Goal: Task Accomplishment & Management: Manage account settings

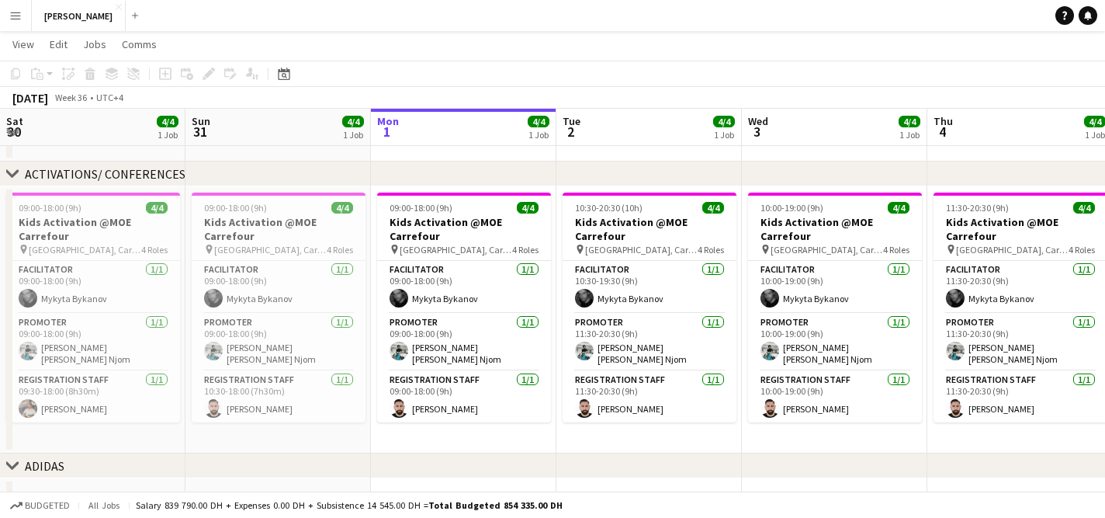
scroll to position [0, 470]
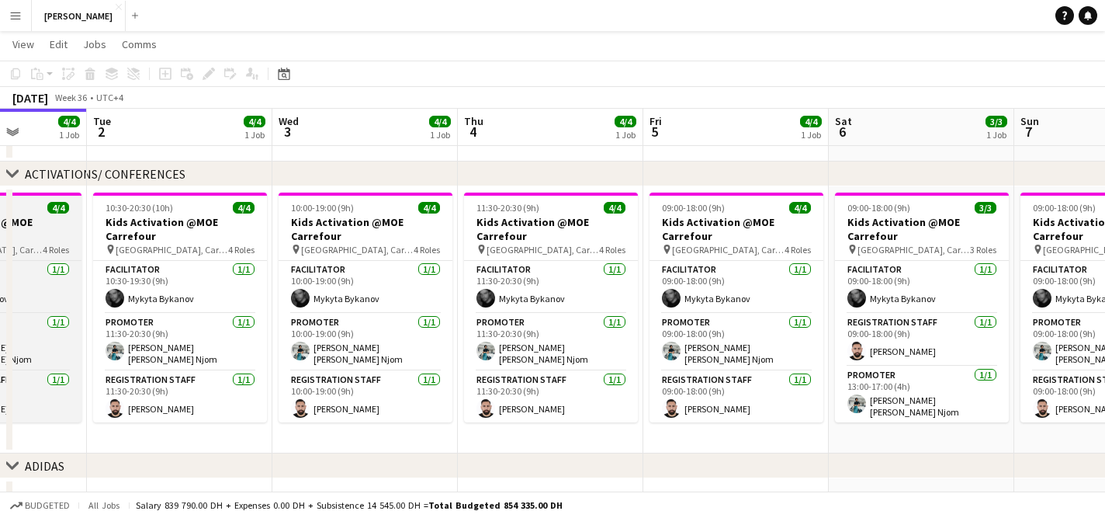
click at [54, 211] on span "4/4" at bounding box center [58, 208] width 22 height 12
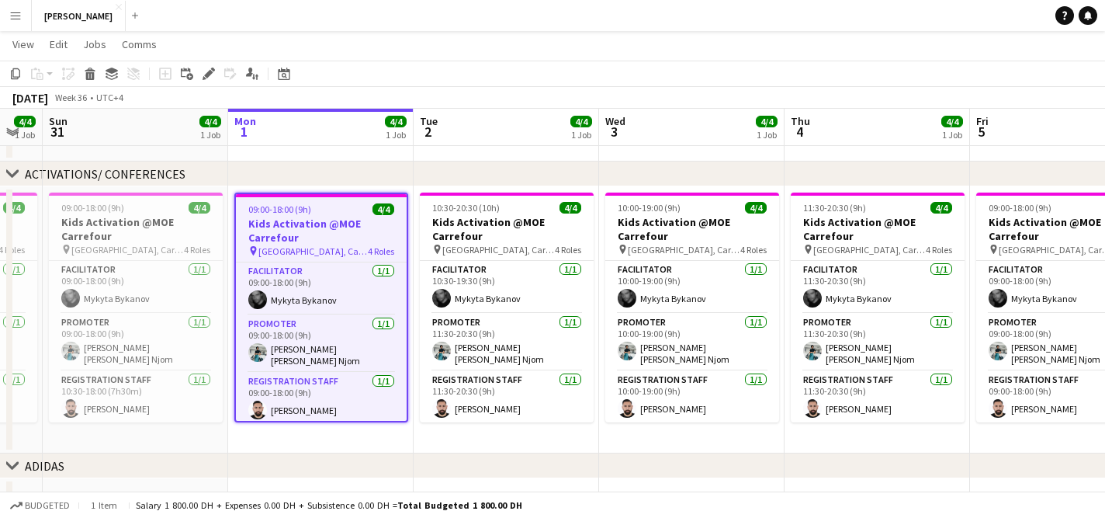
scroll to position [0, 318]
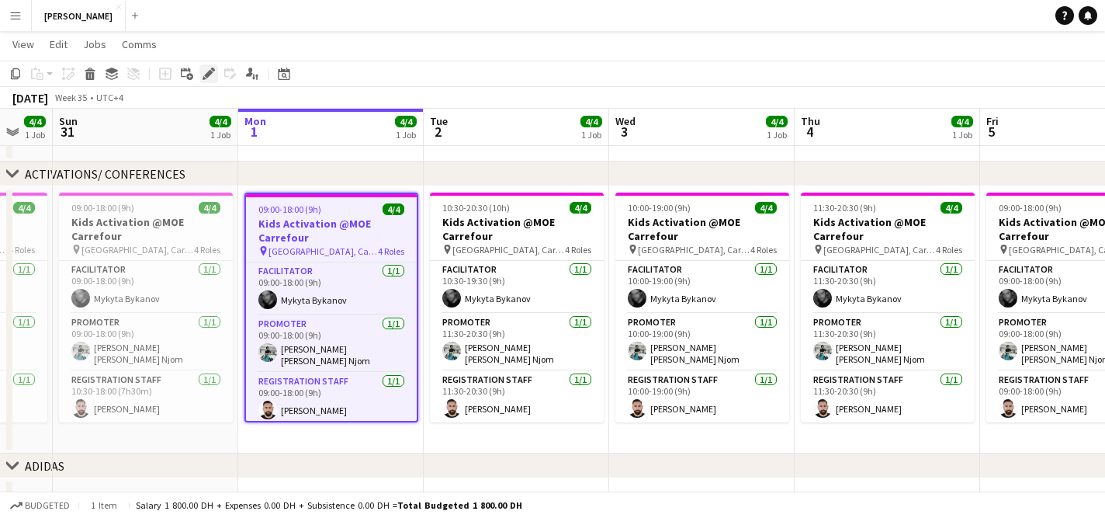
click at [207, 75] on icon at bounding box center [208, 74] width 9 height 9
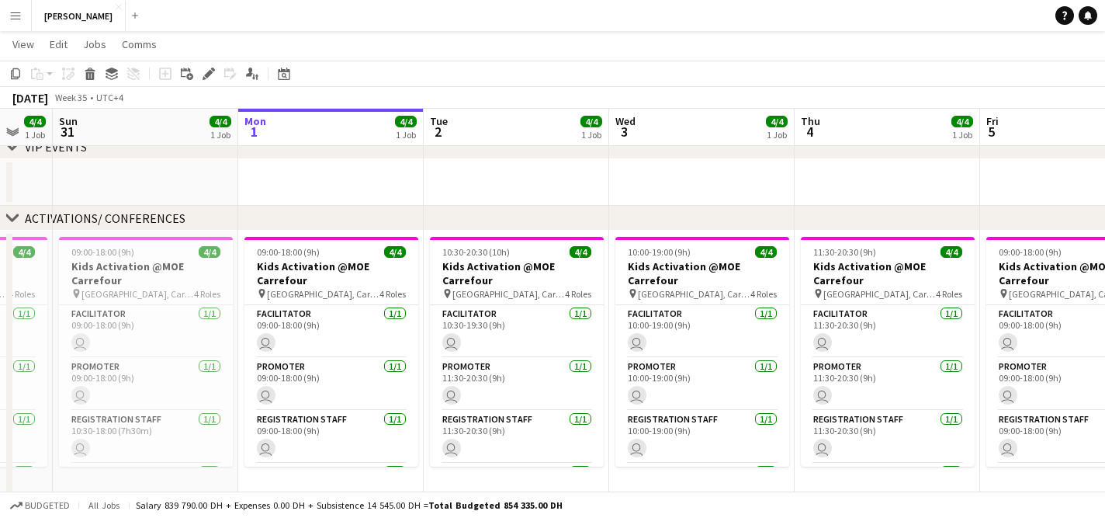
scroll to position [130, 0]
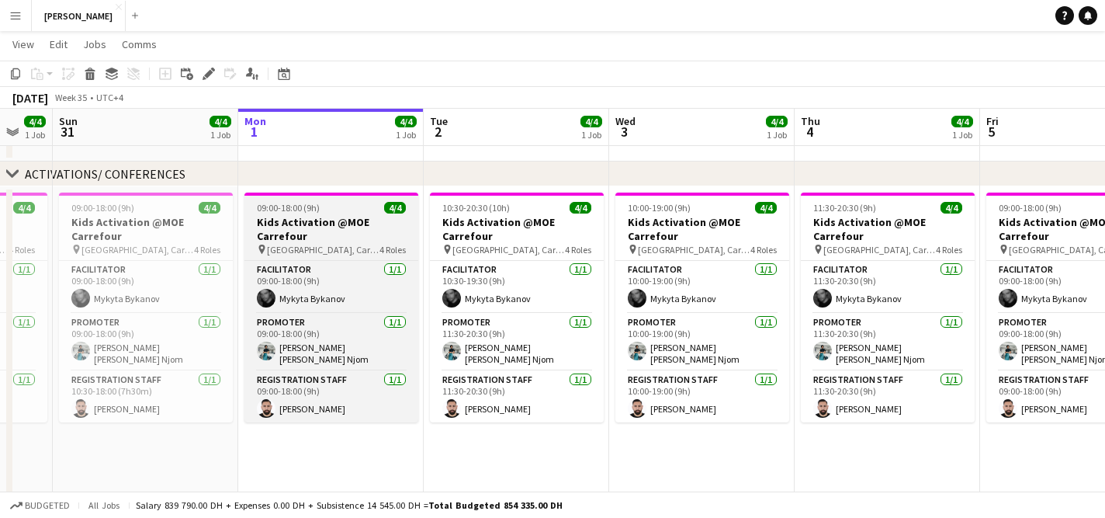
click at [359, 213] on div "09:00-18:00 (9h) 4/4" at bounding box center [331, 208] width 174 height 12
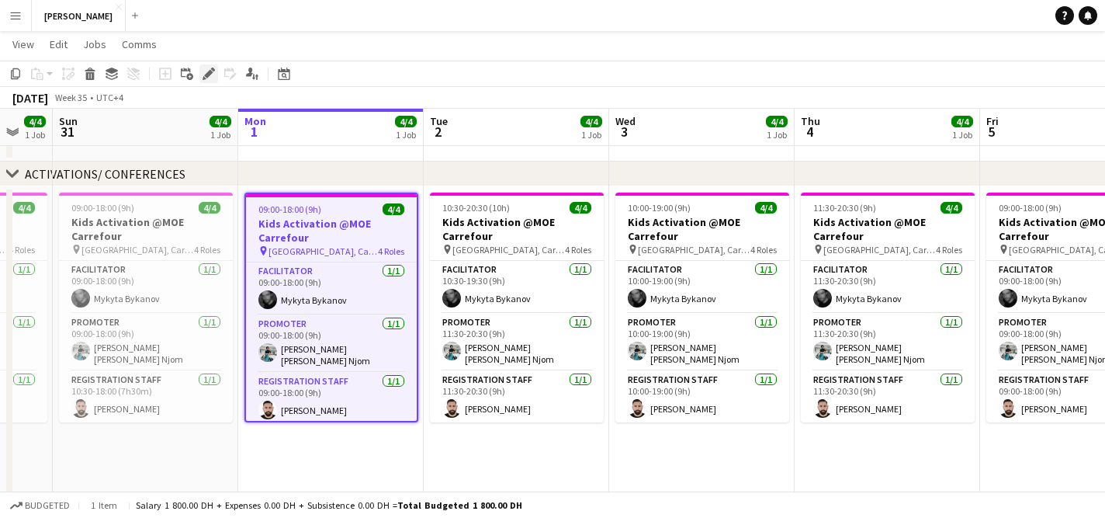
click at [210, 76] on icon "Edit" at bounding box center [209, 74] width 12 height 12
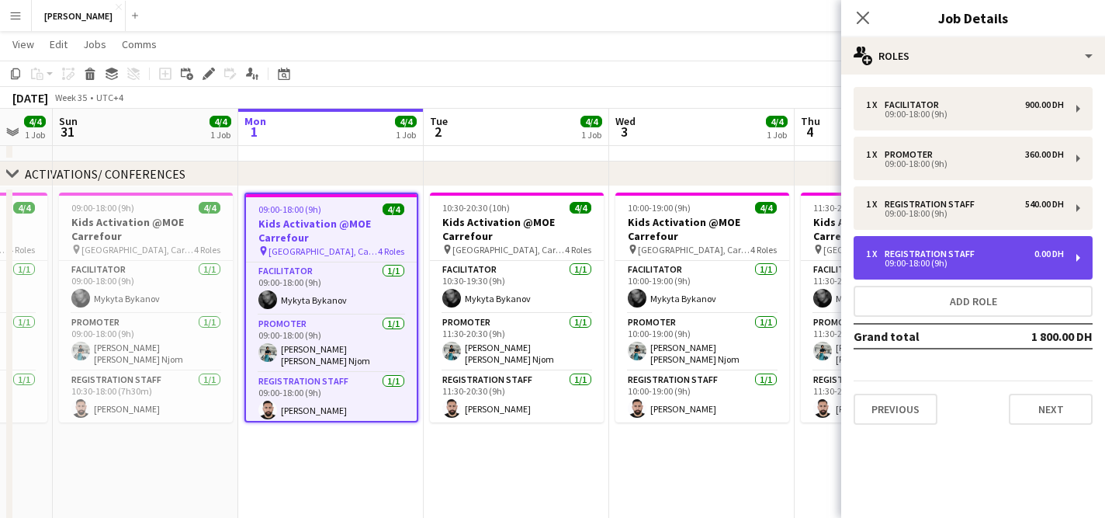
click at [915, 242] on div "1 x Registration Staff 0.00 DH 09:00-18:00 (9h)" at bounding box center [973, 257] width 239 height 43
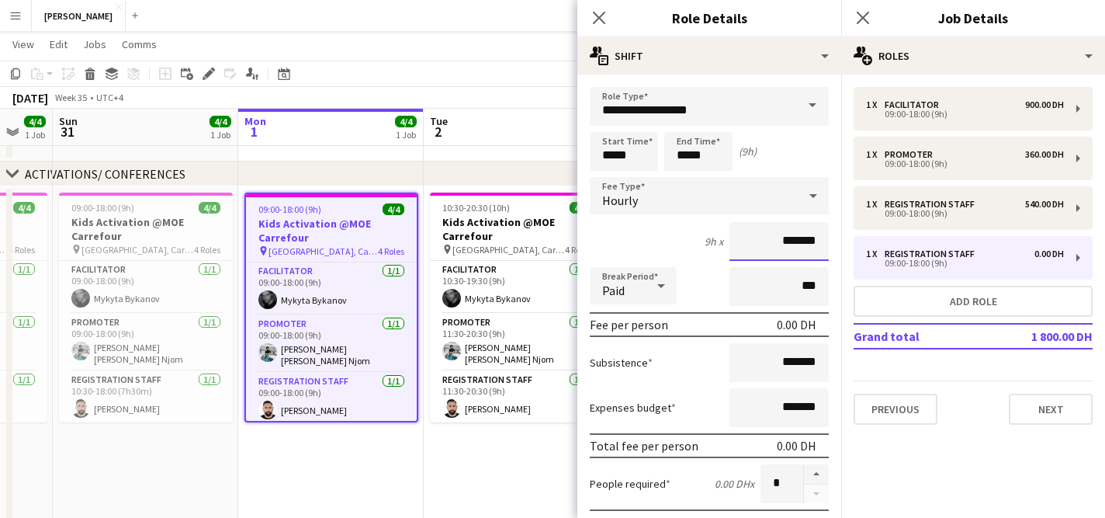
click at [783, 239] on input "*******" at bounding box center [779, 241] width 99 height 39
type input "********"
click at [993, 480] on mat-expansion-panel "pencil3 General details 1 x Facilitator 900.00 DH 09:00-18:00 (9h) 1 x Promoter…" at bounding box center [973, 296] width 264 height 443
click at [535, 158] on app-date-cell at bounding box center [516, 138] width 185 height 47
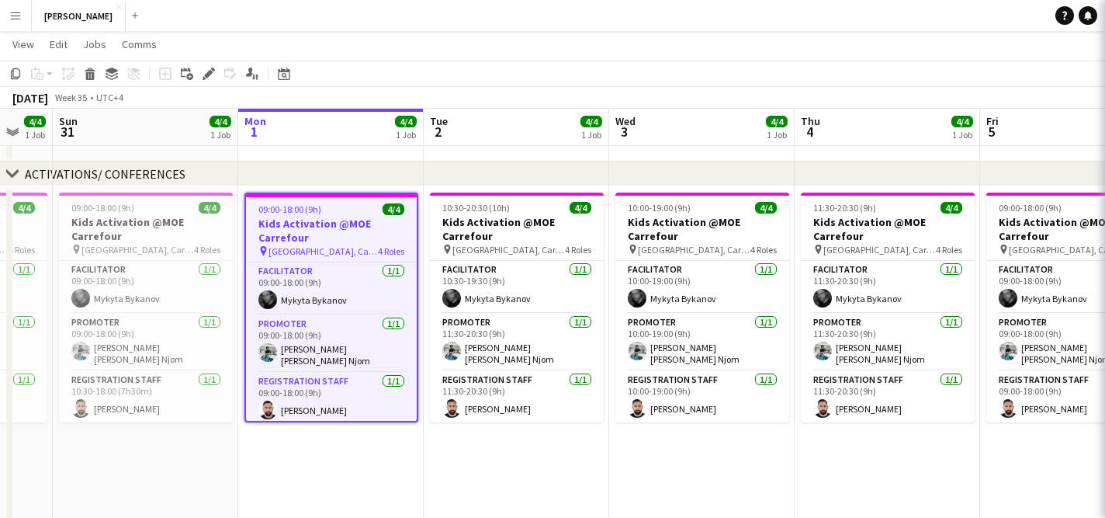
scroll to position [0, 0]
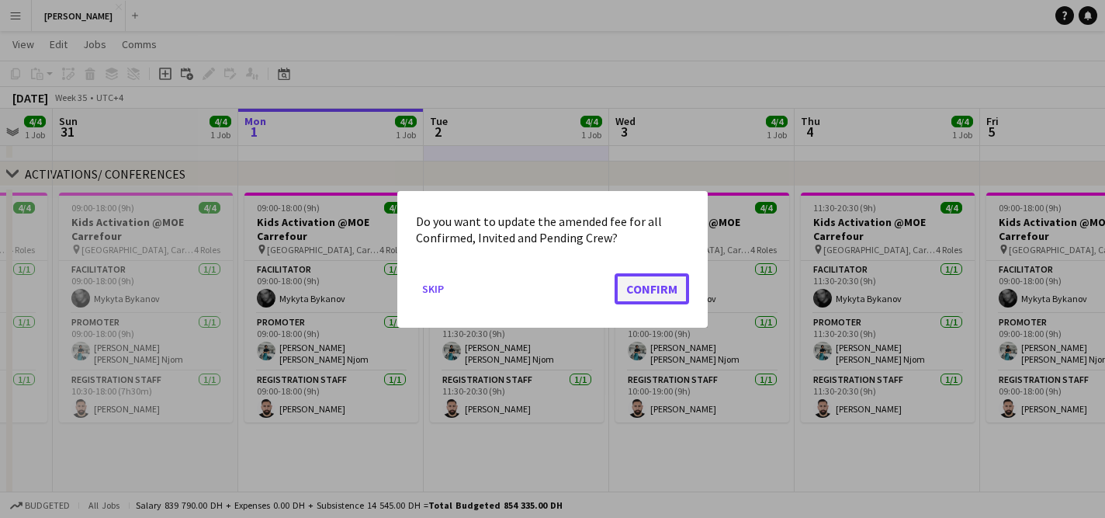
click at [644, 292] on button "Confirm" at bounding box center [652, 287] width 75 height 31
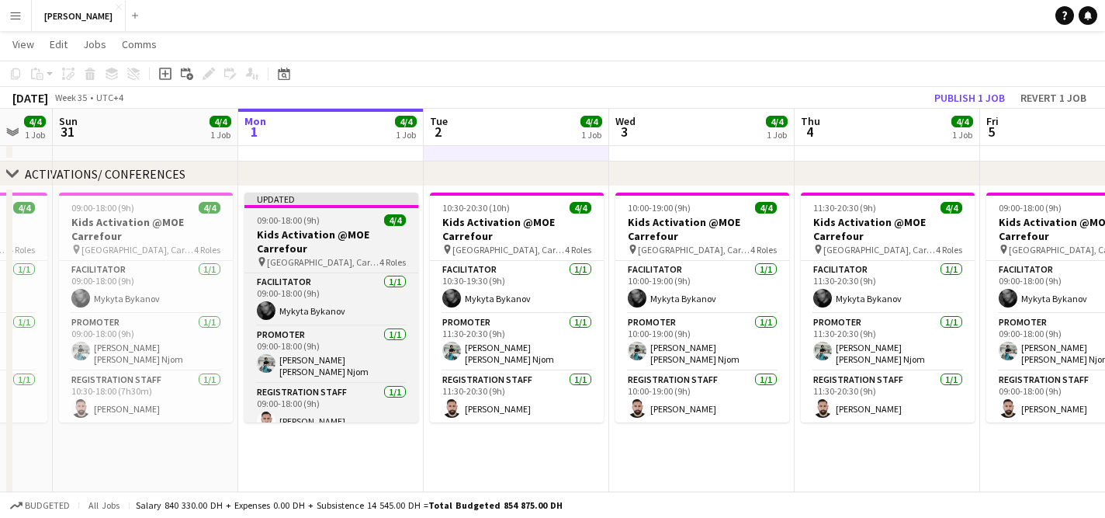
click at [340, 220] on div "09:00-18:00 (9h) 4/4" at bounding box center [331, 220] width 174 height 12
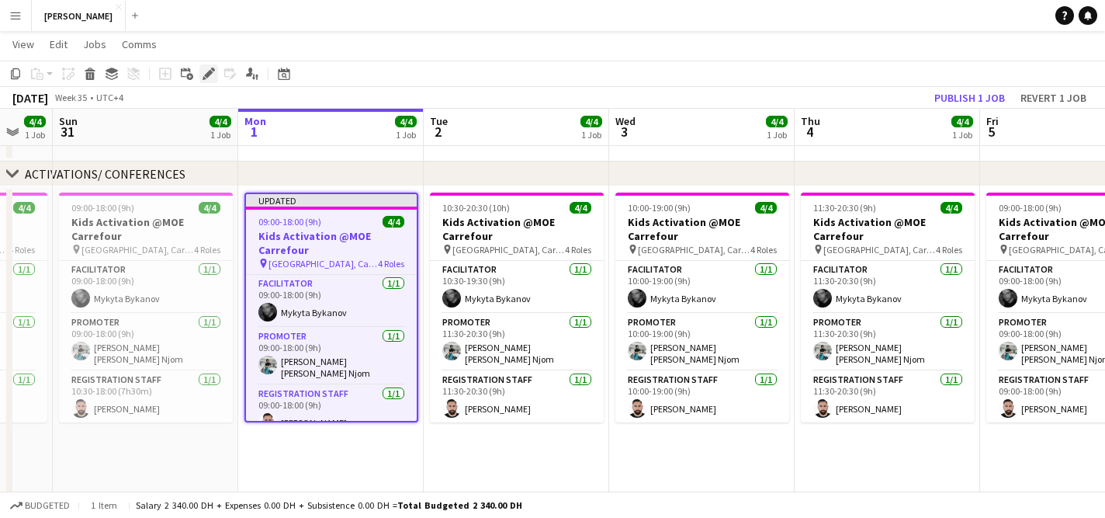
click at [208, 68] on icon "Edit" at bounding box center [209, 74] width 12 height 12
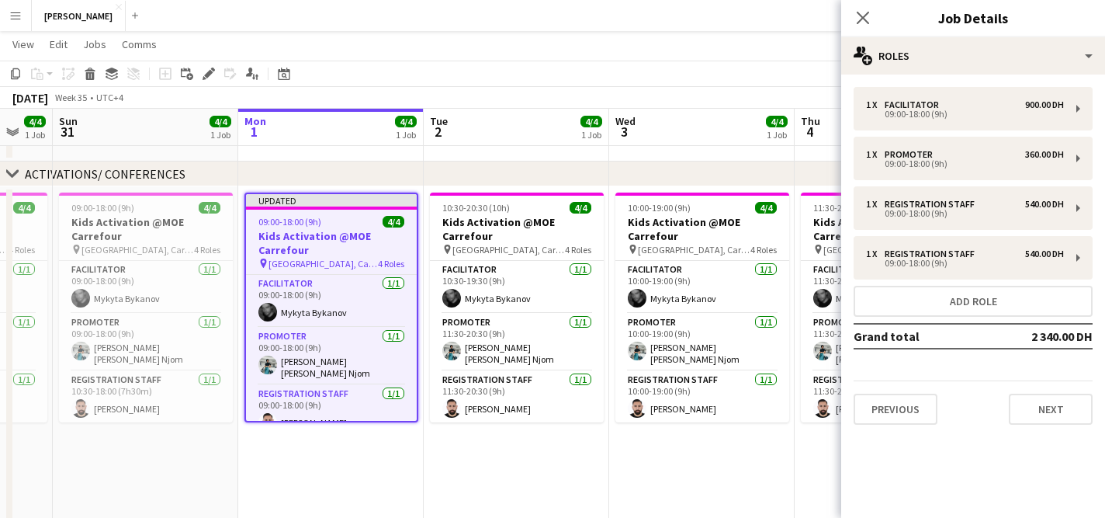
click at [774, 95] on div "[DATE] Week 35 • UTC+4 Publish 1 job Revert 1 job" at bounding box center [552, 98] width 1105 height 22
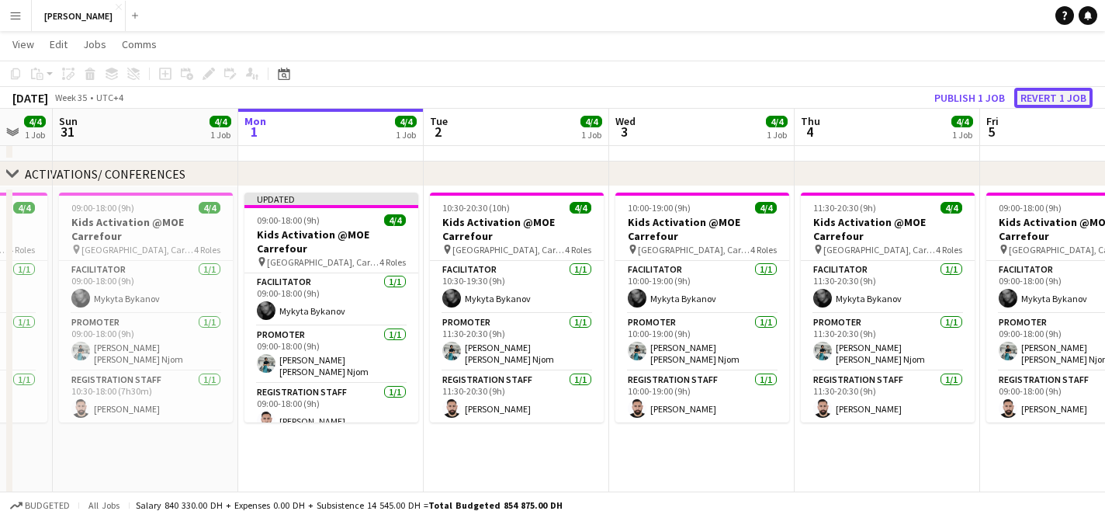
click at [1020, 94] on button "Revert 1 job" at bounding box center [1053, 98] width 78 height 20
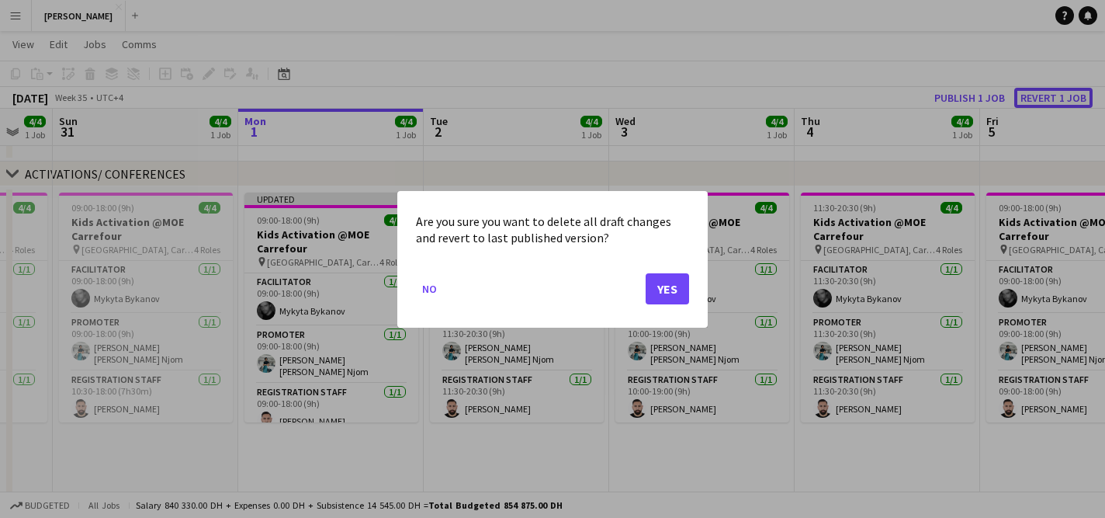
scroll to position [0, 0]
click at [425, 284] on button "No" at bounding box center [429, 288] width 27 height 25
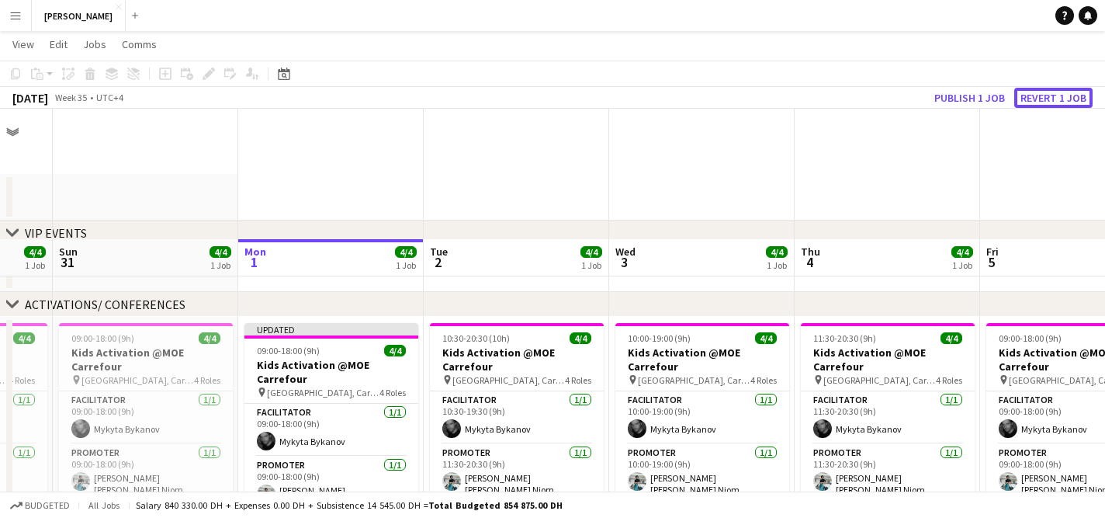
scroll to position [130, 0]
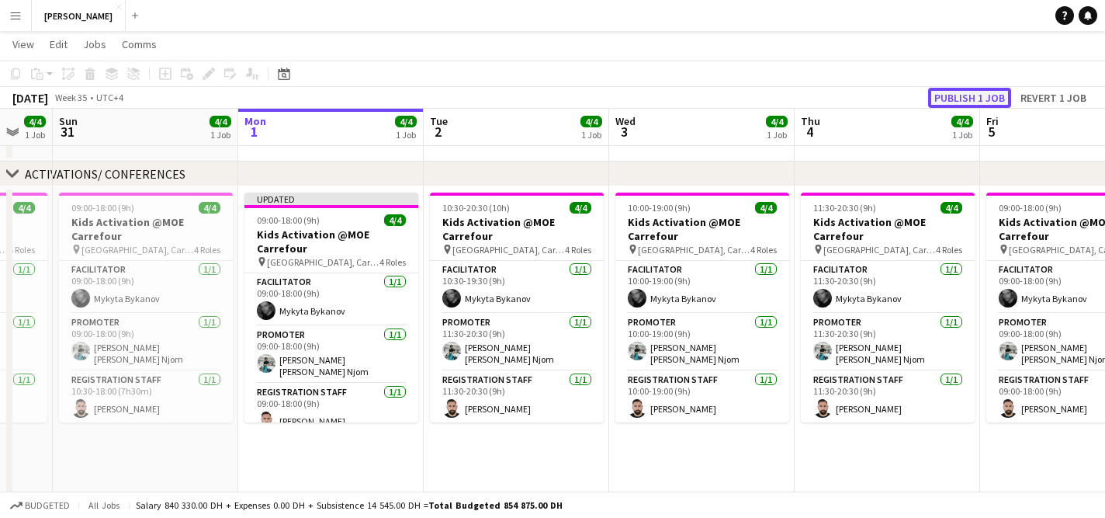
click at [940, 92] on button "Publish 1 job" at bounding box center [969, 98] width 83 height 20
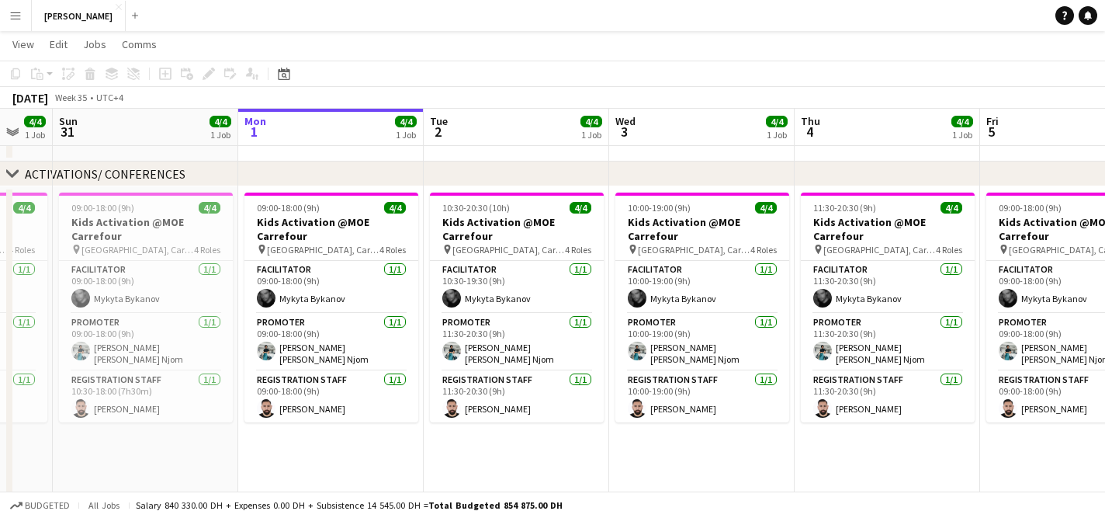
click at [11, 16] on app-icon "Menu" at bounding box center [15, 15] width 12 height 12
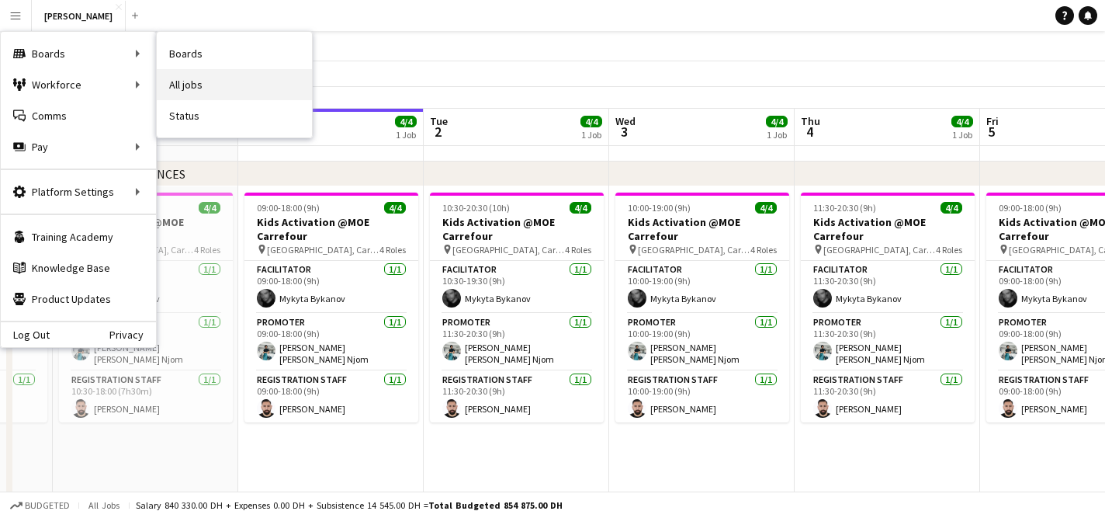
click at [182, 81] on link "All jobs" at bounding box center [234, 84] width 155 height 31
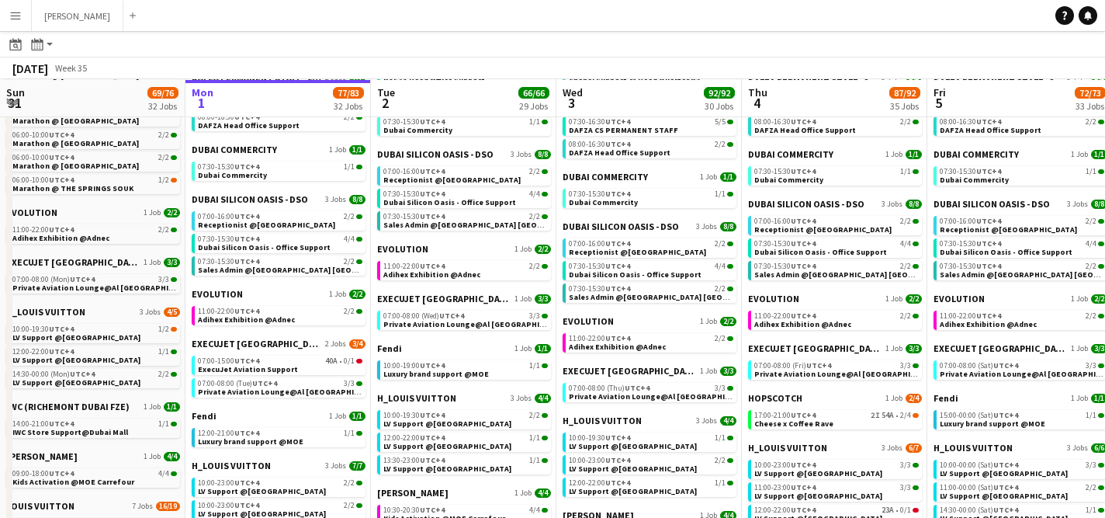
scroll to position [309, 0]
